Goal: Information Seeking & Learning: Learn about a topic

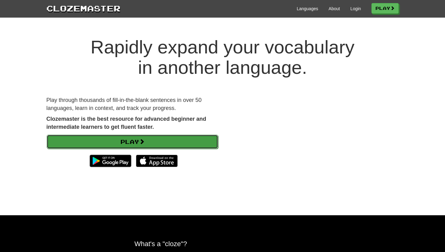
click at [131, 139] on link "Play" at bounding box center [133, 142] width 172 height 14
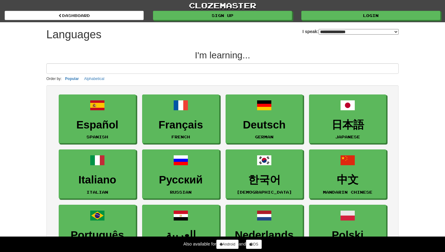
select select "*******"
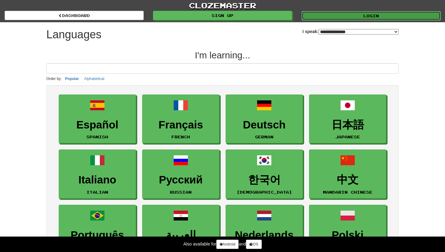
click at [352, 17] on link "Login" at bounding box center [371, 15] width 139 height 9
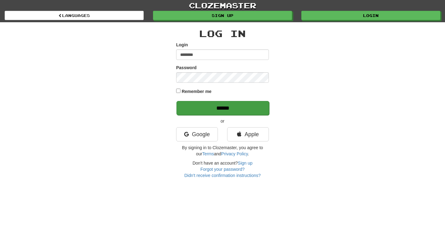
type input "********"
click at [219, 110] on input "******" at bounding box center [223, 108] width 93 height 14
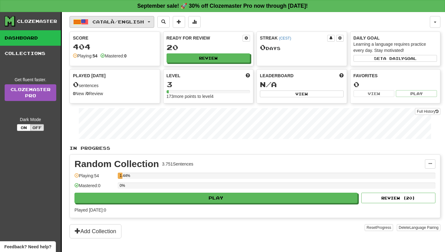
click at [132, 21] on span "Català / English" at bounding box center [118, 21] width 52 height 5
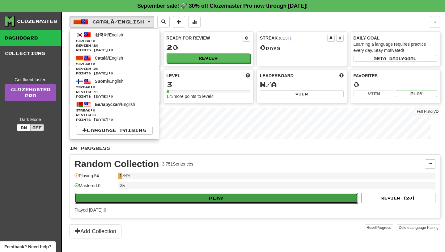
click at [221, 200] on button "Play" at bounding box center [216, 198] width 283 height 11
select select "**"
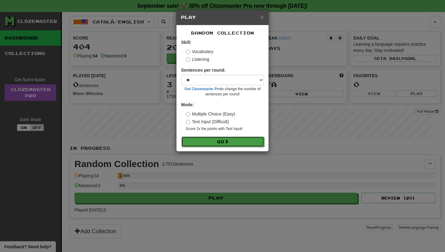
click at [206, 144] on button "Go" at bounding box center [223, 142] width 83 height 11
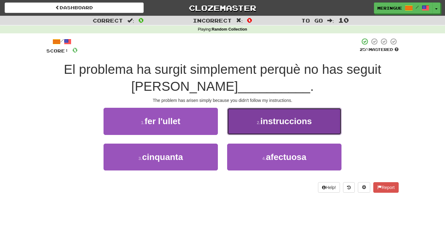
click at [276, 131] on button "2 . instruccions" at bounding box center [284, 121] width 114 height 27
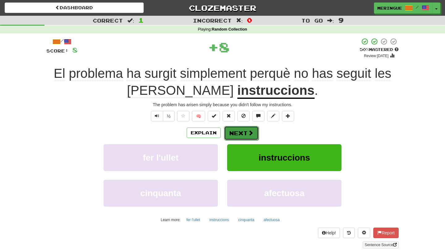
click at [240, 131] on button "Next" at bounding box center [241, 133] width 35 height 14
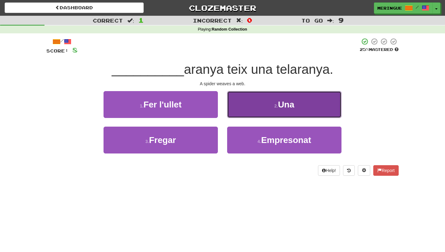
click at [250, 114] on button "2 . Una" at bounding box center [284, 104] width 114 height 27
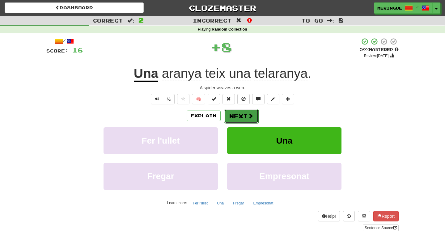
click at [253, 116] on span at bounding box center [251, 116] width 6 height 6
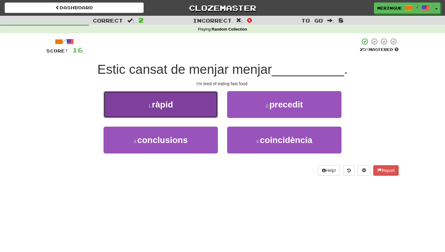
click at [173, 100] on span "ràpid" at bounding box center [162, 105] width 21 height 10
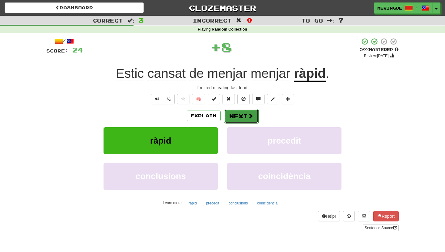
click at [235, 118] on button "Next" at bounding box center [241, 116] width 35 height 14
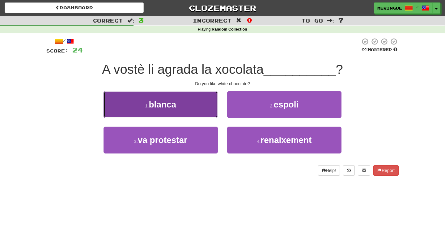
click at [193, 106] on button "1 . blanca" at bounding box center [161, 104] width 114 height 27
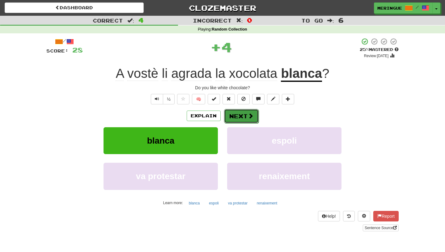
click at [239, 119] on button "Next" at bounding box center [241, 116] width 35 height 14
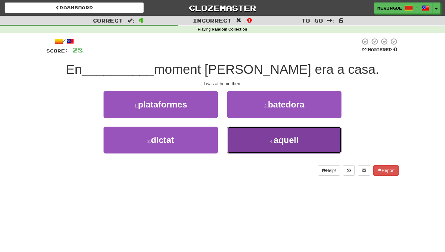
click at [242, 139] on button "4 . aquell" at bounding box center [284, 140] width 114 height 27
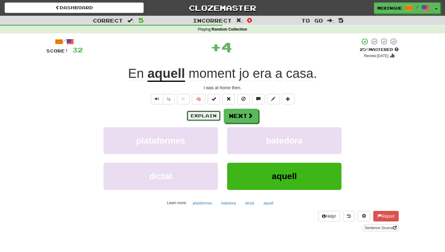
click at [213, 118] on button "Explain" at bounding box center [204, 116] width 34 height 11
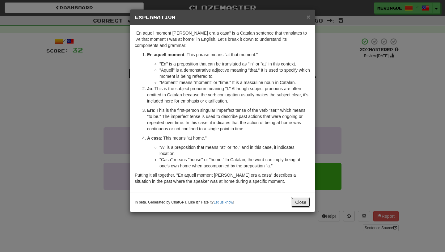
click at [307, 204] on button "Close" at bounding box center [300, 202] width 19 height 11
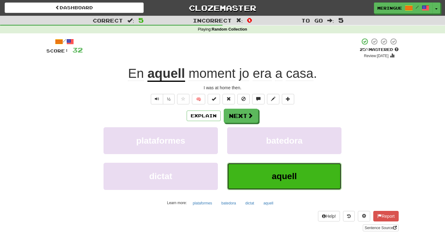
click at [321, 189] on button "aquell" at bounding box center [284, 176] width 114 height 27
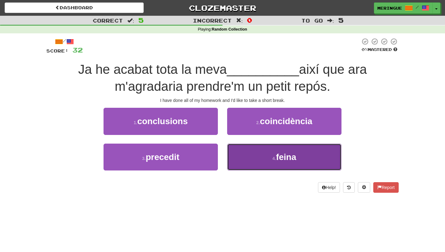
click at [267, 163] on button "4 . feina" at bounding box center [284, 157] width 114 height 27
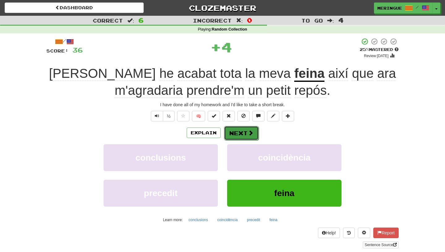
click at [246, 135] on button "Next" at bounding box center [241, 133] width 35 height 14
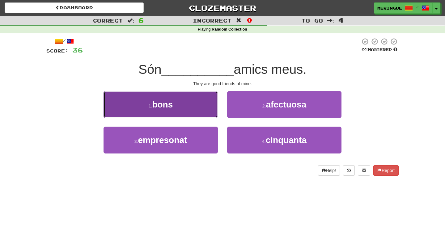
click at [194, 103] on button "1 . bons" at bounding box center [161, 104] width 114 height 27
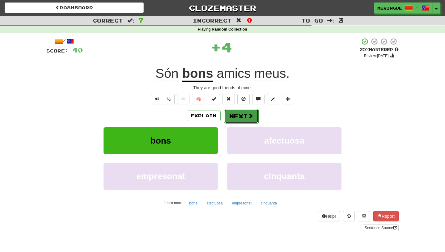
click at [233, 113] on button "Next" at bounding box center [241, 116] width 35 height 14
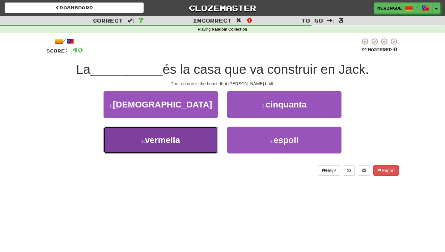
click at [209, 148] on button "3 . vermella" at bounding box center [161, 140] width 114 height 27
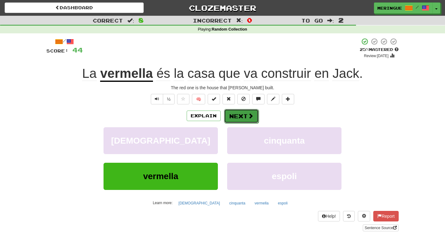
click at [237, 121] on button "Next" at bounding box center [241, 116] width 35 height 14
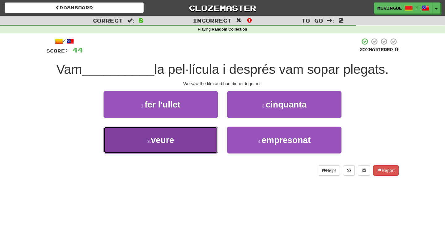
click at [201, 140] on button "3 . veure" at bounding box center [161, 140] width 114 height 27
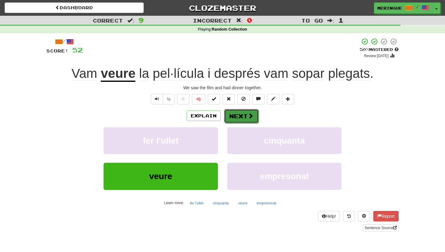
click at [242, 117] on button "Next" at bounding box center [241, 116] width 35 height 14
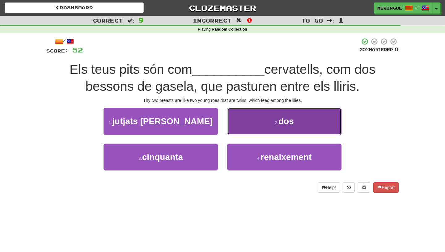
click at [329, 130] on button "2 . dos" at bounding box center [284, 121] width 114 height 27
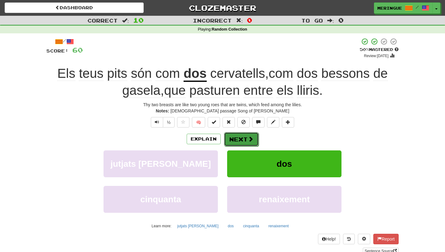
click at [256, 138] on button "Next" at bounding box center [241, 139] width 35 height 14
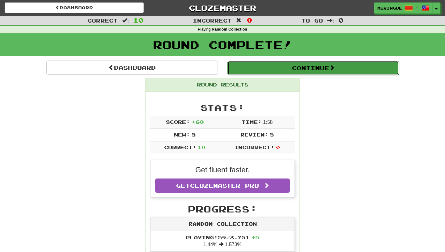
click at [289, 70] on button "Continue" at bounding box center [314, 68] width 172 height 14
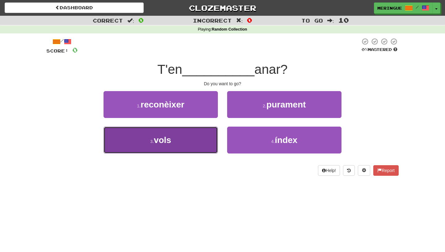
click at [207, 141] on button "3 . vols" at bounding box center [161, 140] width 114 height 27
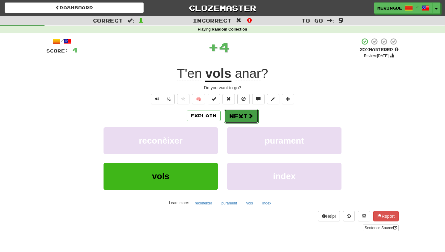
click at [233, 120] on button "Next" at bounding box center [241, 116] width 35 height 14
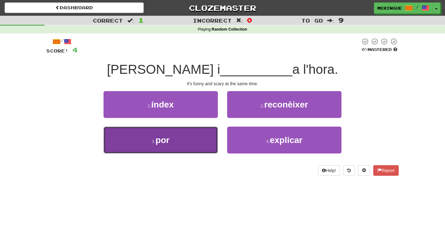
click at [195, 138] on button "3 . por" at bounding box center [161, 140] width 114 height 27
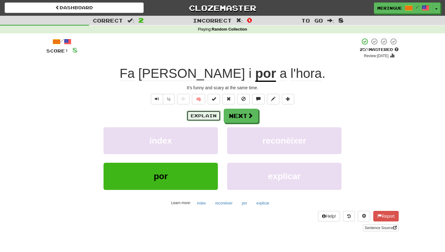
click at [218, 114] on button "Explain" at bounding box center [204, 116] width 34 height 11
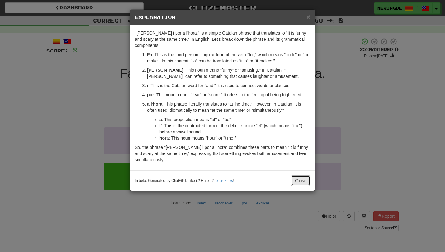
click at [301, 181] on button "Close" at bounding box center [300, 181] width 19 height 11
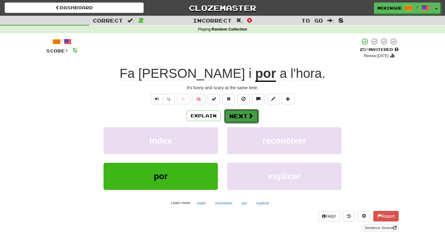
click at [250, 116] on span at bounding box center [251, 116] width 6 height 6
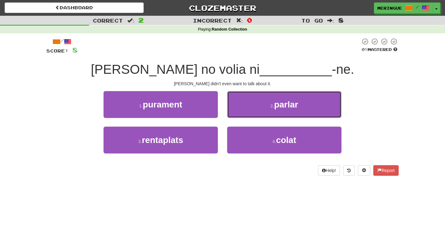
click at [250, 116] on button "2 . parlar" at bounding box center [284, 104] width 114 height 27
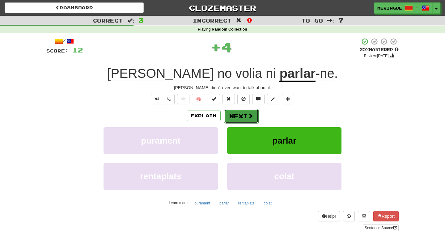
click at [247, 115] on button "Next" at bounding box center [241, 116] width 35 height 14
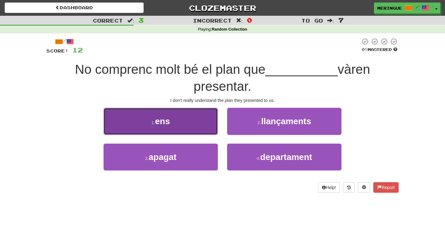
click at [188, 124] on button "1 . ens" at bounding box center [161, 121] width 114 height 27
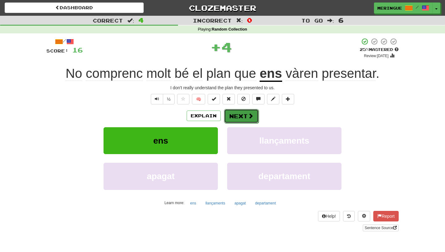
click at [251, 111] on button "Next" at bounding box center [241, 116] width 35 height 14
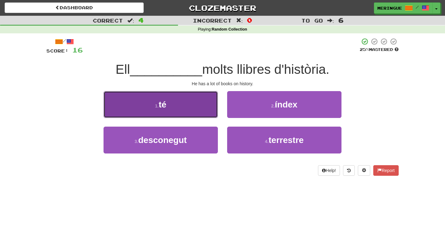
click at [201, 113] on button "1 . té" at bounding box center [161, 104] width 114 height 27
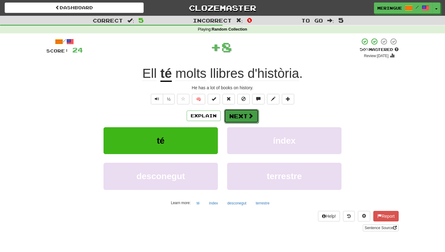
click at [236, 114] on button "Next" at bounding box center [241, 116] width 35 height 14
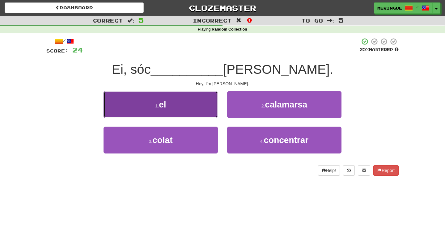
click at [211, 110] on button "1 . el" at bounding box center [161, 104] width 114 height 27
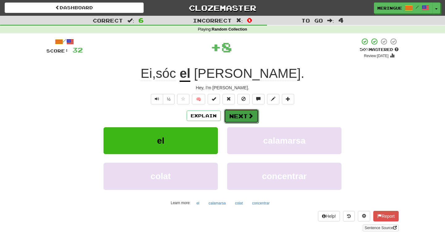
click at [238, 112] on button "Next" at bounding box center [241, 116] width 35 height 14
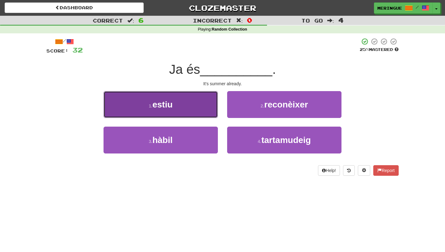
click at [210, 109] on button "1 . estiu" at bounding box center [161, 104] width 114 height 27
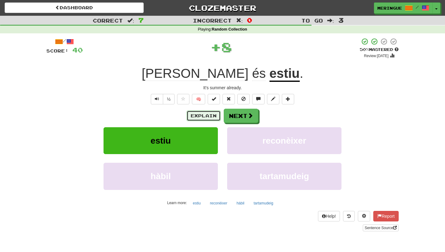
click at [214, 115] on button "Explain" at bounding box center [204, 116] width 34 height 11
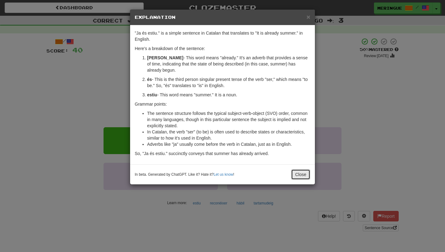
click at [301, 176] on button "Close" at bounding box center [300, 175] width 19 height 11
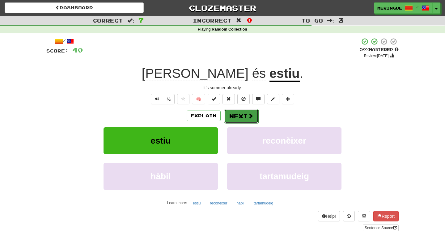
click at [251, 117] on span at bounding box center [251, 116] width 6 height 6
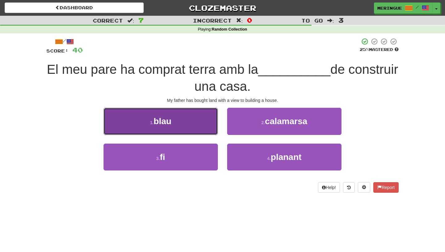
click at [202, 122] on button "1 . blau" at bounding box center [161, 121] width 114 height 27
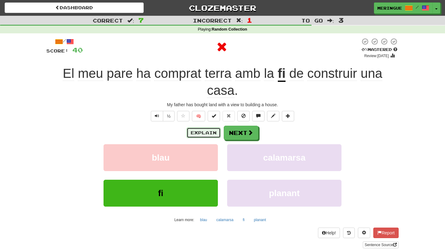
click at [214, 134] on button "Explain" at bounding box center [204, 133] width 34 height 11
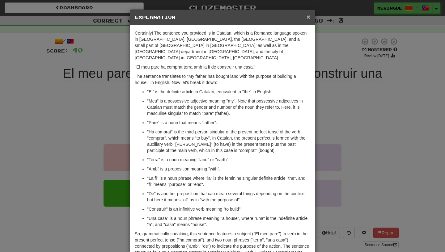
click at [310, 16] on span "×" at bounding box center [309, 16] width 4 height 7
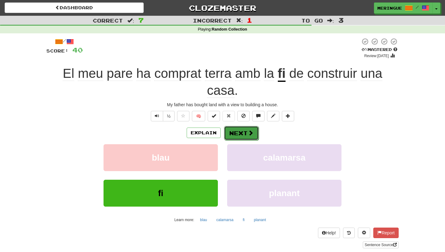
click at [249, 128] on button "Next" at bounding box center [241, 133] width 35 height 14
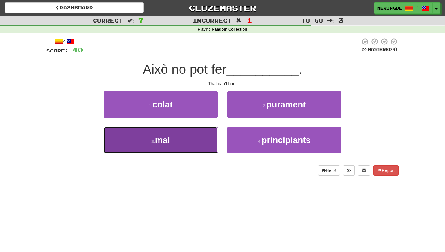
click at [198, 132] on button "3 . mal" at bounding box center [161, 140] width 114 height 27
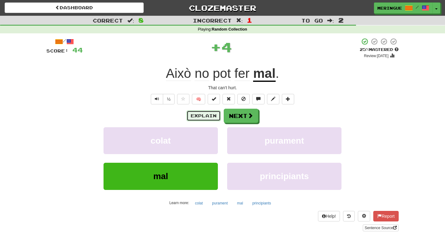
click at [211, 117] on button "Explain" at bounding box center [204, 116] width 34 height 11
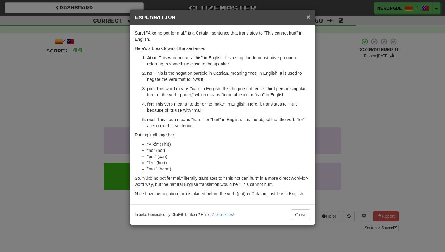
click at [309, 16] on span "×" at bounding box center [309, 16] width 4 height 7
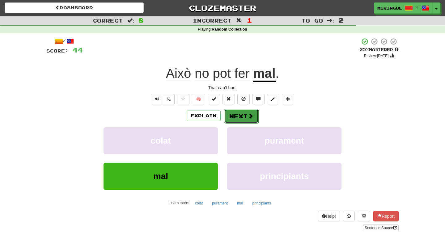
click at [245, 120] on button "Next" at bounding box center [241, 116] width 35 height 14
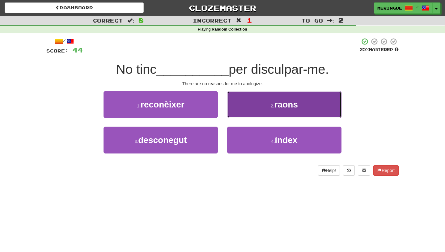
click at [279, 110] on span "raons" at bounding box center [287, 105] width 24 height 10
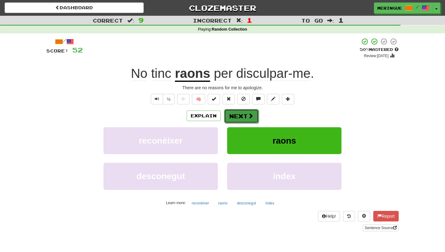
click at [234, 118] on button "Next" at bounding box center [241, 116] width 35 height 14
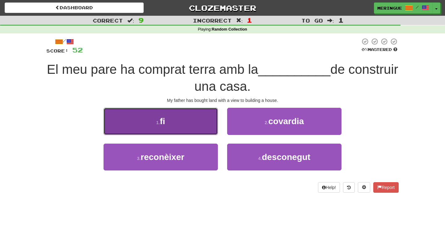
click at [149, 122] on button "1 . fi" at bounding box center [161, 121] width 114 height 27
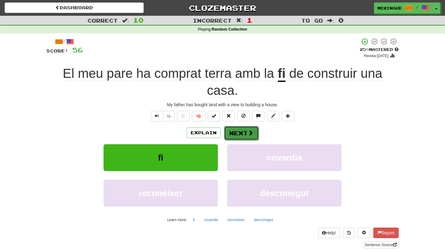
click at [240, 138] on button "Next" at bounding box center [241, 133] width 35 height 14
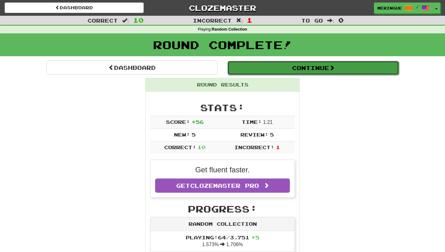
click at [265, 68] on button "Continue" at bounding box center [314, 68] width 172 height 14
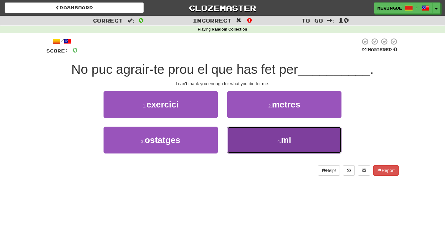
click at [264, 134] on button "4 . mi" at bounding box center [284, 140] width 114 height 27
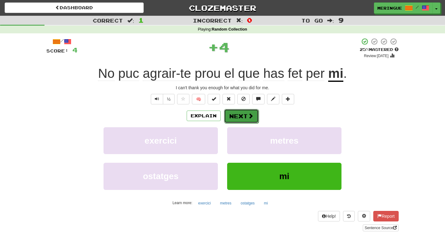
click at [251, 117] on span at bounding box center [251, 116] width 6 height 6
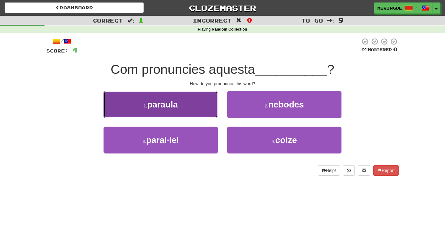
click at [205, 113] on button "1 . paraula" at bounding box center [161, 104] width 114 height 27
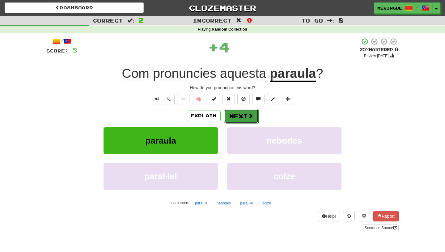
click at [226, 118] on button "Next" at bounding box center [241, 116] width 35 height 14
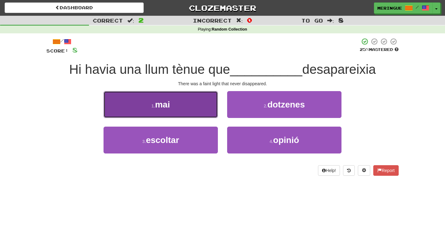
click at [193, 106] on button "1 . mai" at bounding box center [161, 104] width 114 height 27
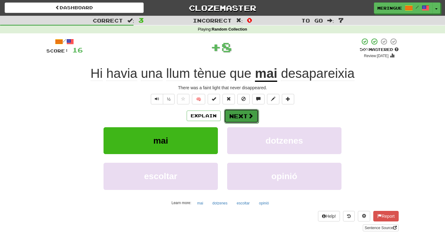
click at [249, 122] on button "Next" at bounding box center [241, 116] width 35 height 14
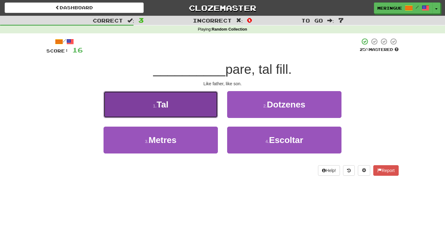
click at [174, 103] on button "1 . Tal" at bounding box center [161, 104] width 114 height 27
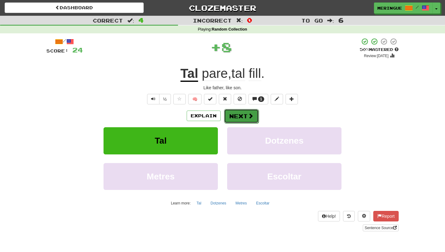
click at [247, 116] on button "Next" at bounding box center [241, 116] width 35 height 14
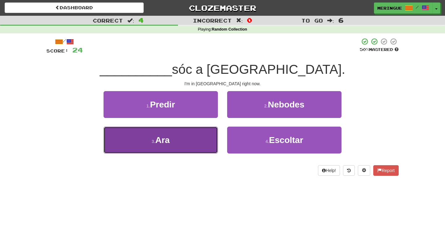
click at [200, 134] on button "3 . Ara" at bounding box center [161, 140] width 114 height 27
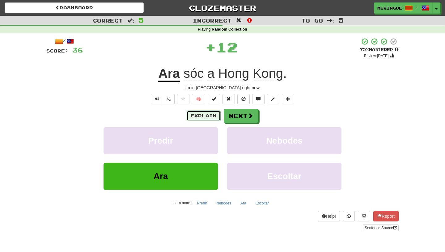
click at [209, 116] on button "Explain" at bounding box center [204, 116] width 34 height 11
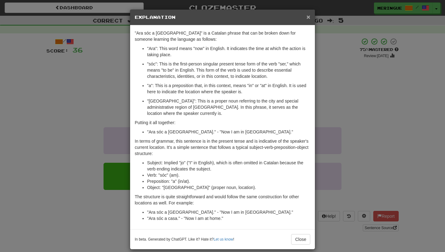
click at [311, 17] on span "×" at bounding box center [309, 16] width 4 height 7
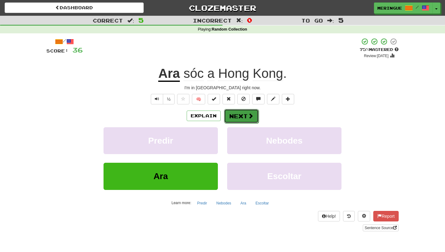
click at [235, 121] on button "Next" at bounding box center [241, 116] width 35 height 14
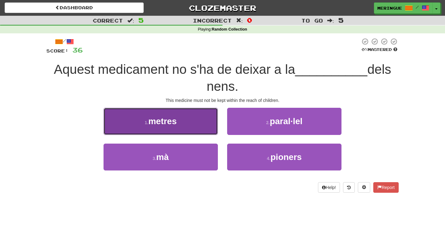
click at [171, 126] on span "metres" at bounding box center [162, 122] width 28 height 10
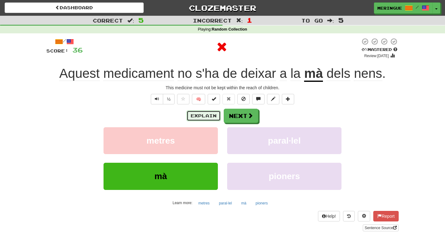
click at [209, 115] on button "Explain" at bounding box center [204, 116] width 34 height 11
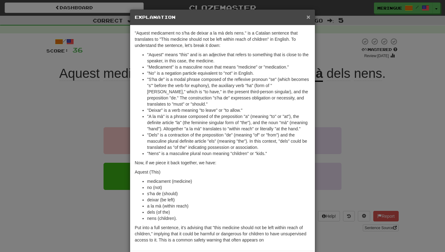
click at [307, 18] on span "×" at bounding box center [309, 16] width 4 height 7
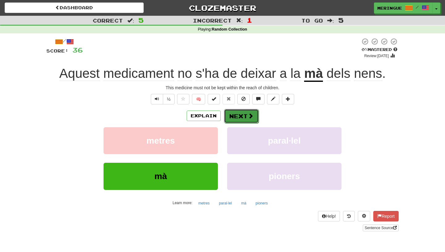
click at [243, 118] on button "Next" at bounding box center [241, 116] width 35 height 14
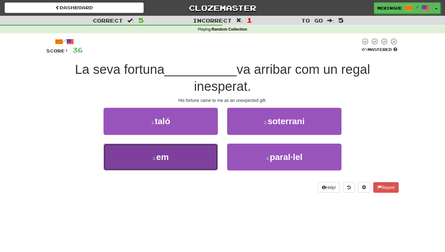
click at [192, 154] on button "3 . em" at bounding box center [161, 157] width 114 height 27
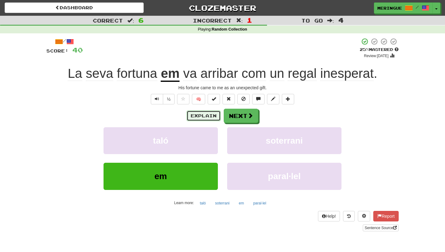
click at [211, 116] on button "Explain" at bounding box center [204, 116] width 34 height 11
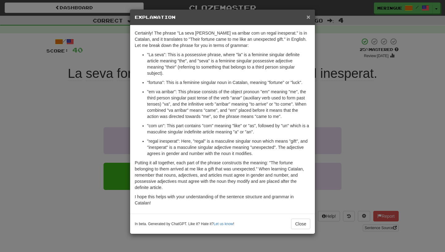
click at [307, 15] on span "×" at bounding box center [309, 16] width 4 height 7
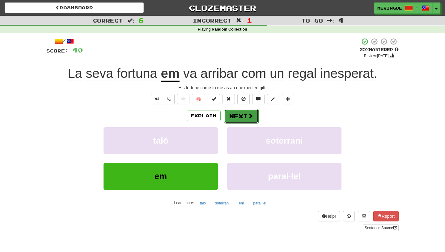
click at [243, 121] on button "Next" at bounding box center [241, 116] width 35 height 14
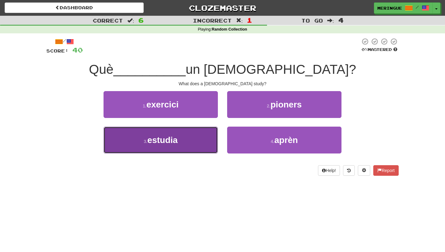
click at [172, 143] on span "estudia" at bounding box center [163, 140] width 30 height 10
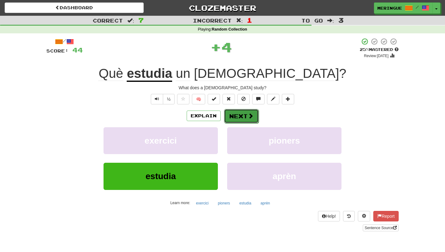
click at [250, 119] on span at bounding box center [251, 116] width 6 height 6
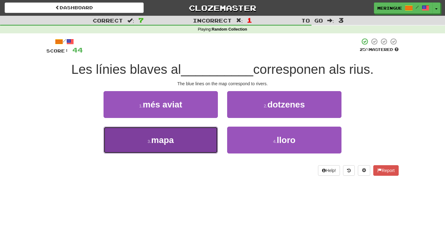
click at [180, 144] on button "3 . mapa" at bounding box center [161, 140] width 114 height 27
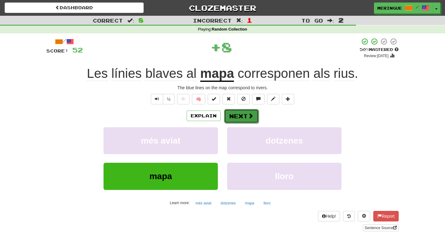
click at [236, 123] on button "Next" at bounding box center [241, 116] width 35 height 14
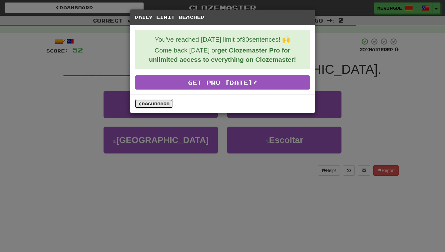
click at [168, 104] on link "Dashboard" at bounding box center [154, 103] width 38 height 9
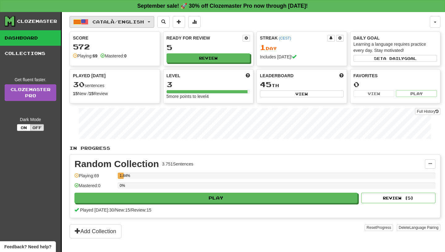
click at [94, 18] on button "Català / English" at bounding box center [112, 22] width 85 height 12
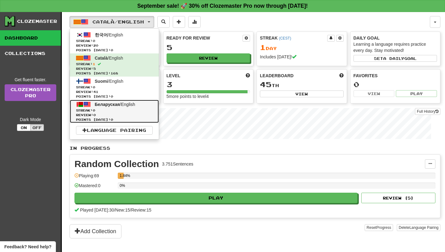
click at [109, 111] on span "Streak: 0" at bounding box center [114, 110] width 77 height 5
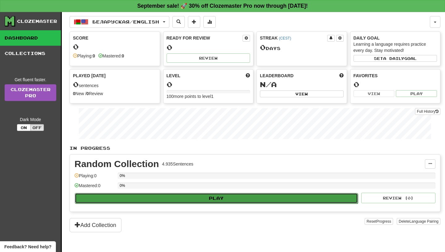
click at [201, 196] on button "Play" at bounding box center [216, 198] width 283 height 11
select select "**"
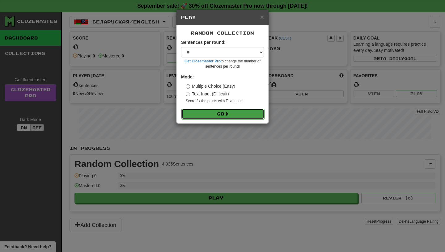
click at [204, 113] on button "Go" at bounding box center [223, 114] width 83 height 11
